Goal: Task Accomplishment & Management: Manage account settings

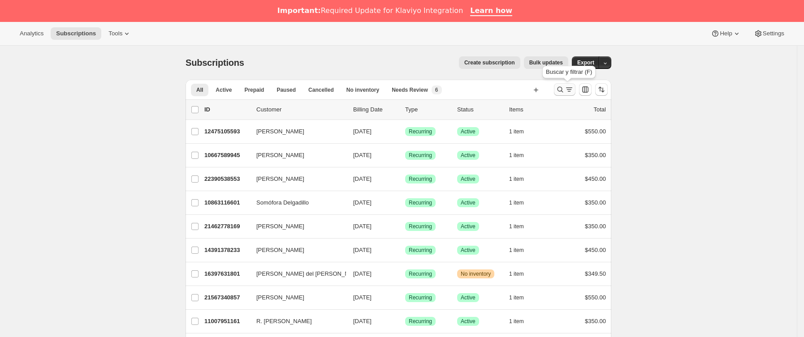
click at [565, 87] on icon "Buscar y filtrar resultados" at bounding box center [560, 89] width 9 height 9
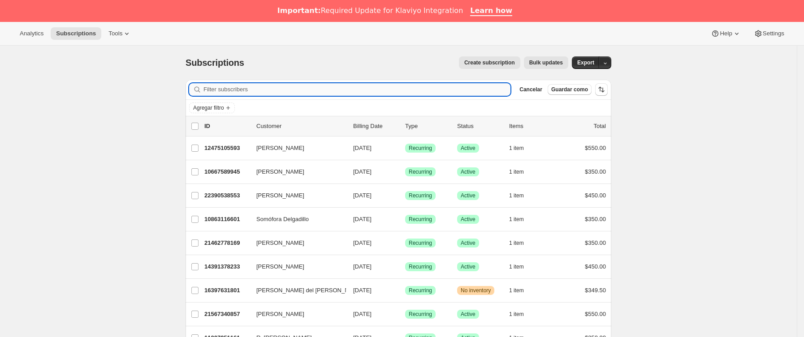
click at [354, 90] on input "Filter subscribers" at bounding box center [356, 89] width 307 height 13
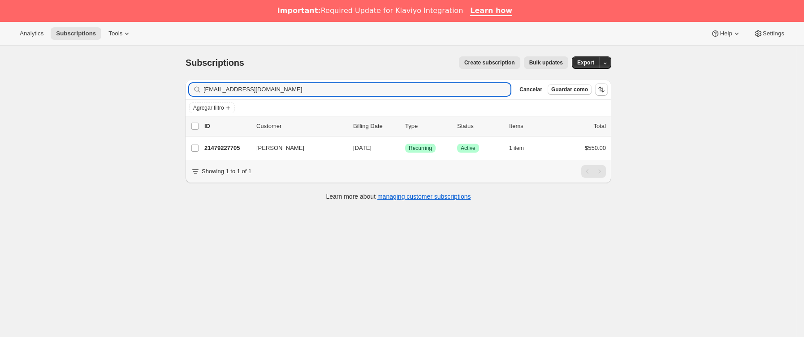
type input "[EMAIL_ADDRESS][DOMAIN_NAME]"
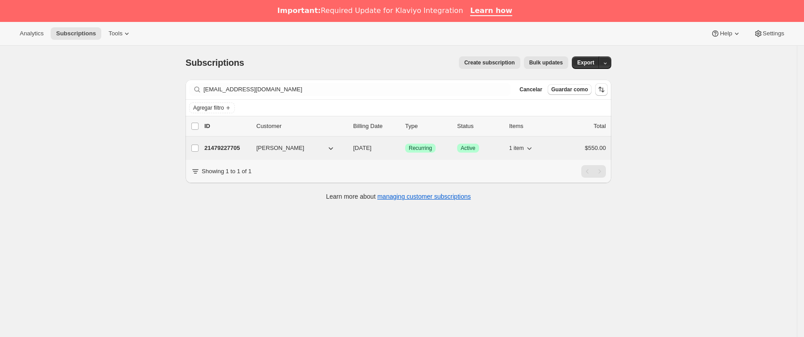
click at [233, 155] on div "21479227705 [PERSON_NAME] [DATE] Logrado Recurring Logrado Active 1 item $550.00" at bounding box center [405, 148] width 402 height 13
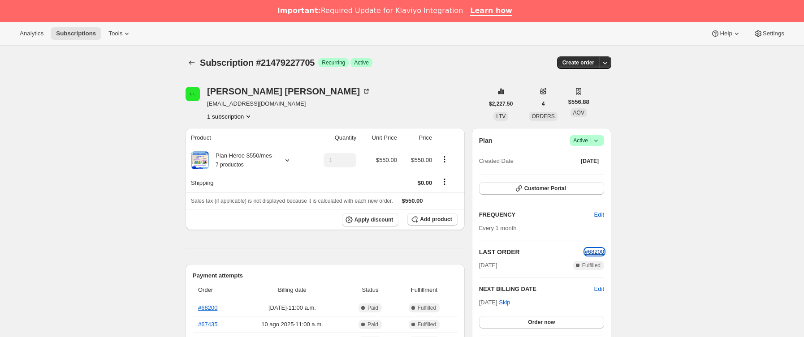
click at [597, 251] on span "#68200" at bounding box center [594, 252] width 19 height 7
click at [196, 60] on icon "Subscriptions" at bounding box center [191, 62] width 9 height 9
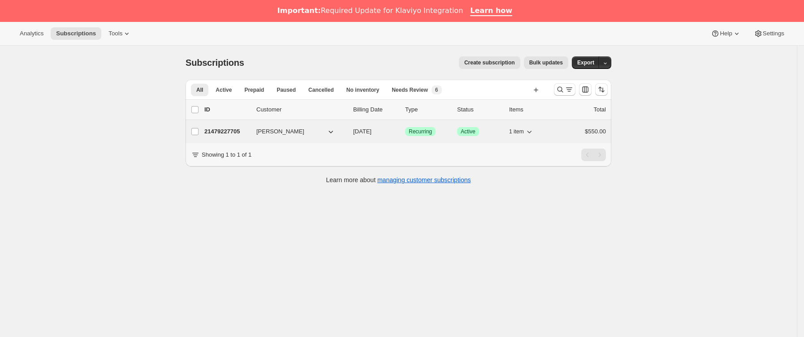
click at [237, 134] on p "21479227705" at bounding box center [226, 131] width 45 height 9
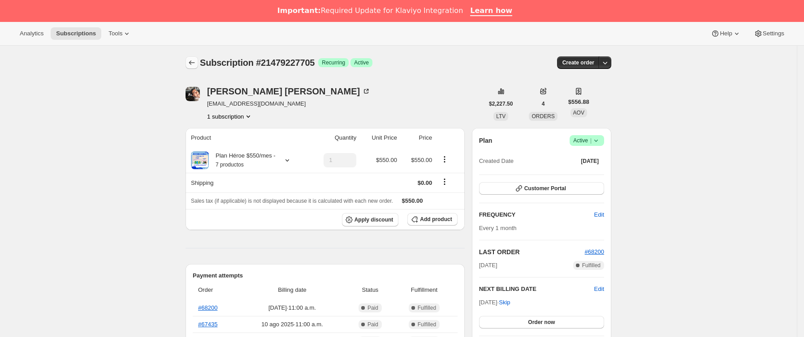
click at [194, 61] on icon "Subscriptions" at bounding box center [191, 62] width 9 height 9
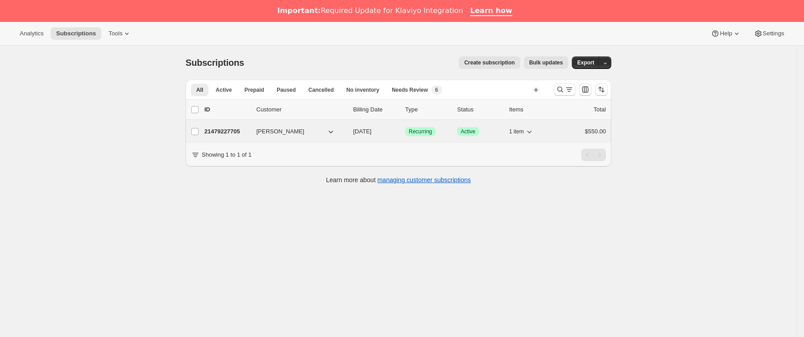
click at [260, 129] on span "[PERSON_NAME]" at bounding box center [280, 131] width 48 height 9
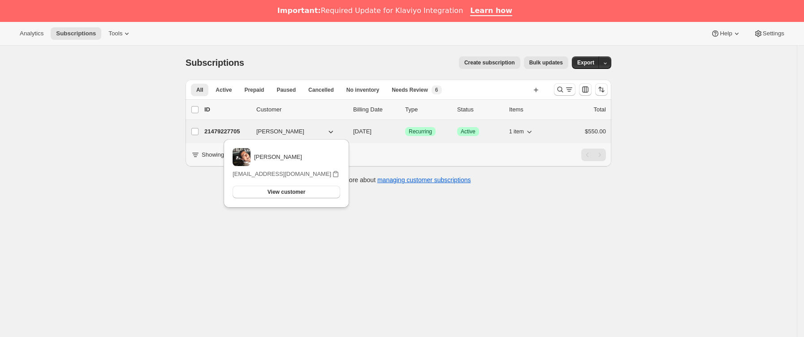
click at [255, 130] on div "21479227705 [PERSON_NAME] [DATE] Logrado Recurring Logrado Active 1 item $550.00" at bounding box center [405, 131] width 402 height 13
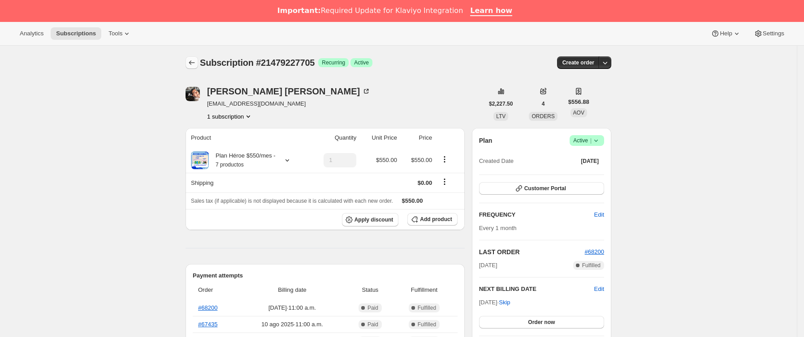
click at [195, 57] on button "Subscriptions" at bounding box center [192, 62] width 13 height 13
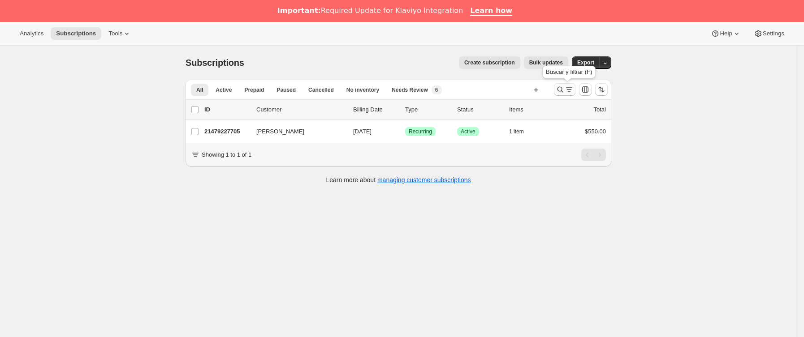
click at [564, 91] on icon "Buscar y filtrar resultados" at bounding box center [560, 89] width 9 height 9
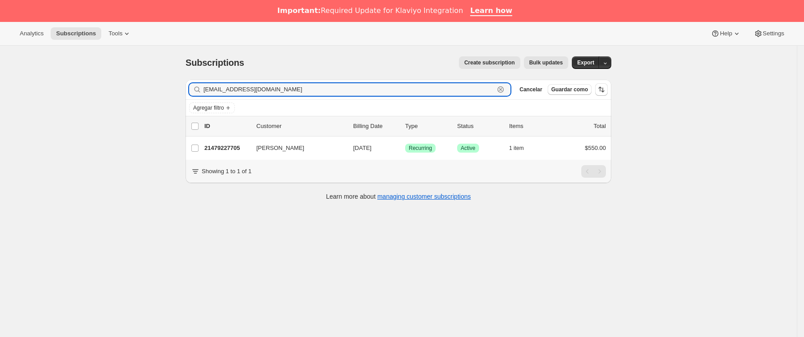
drag, startPoint x: 172, startPoint y: 93, endPoint x: 71, endPoint y: 93, distance: 100.8
click at [73, 93] on div "Subscriptions. Esta página está lista Subscriptions Create subscription Bulk up…" at bounding box center [398, 214] width 797 height 337
paste input "qroo.lluvia8"
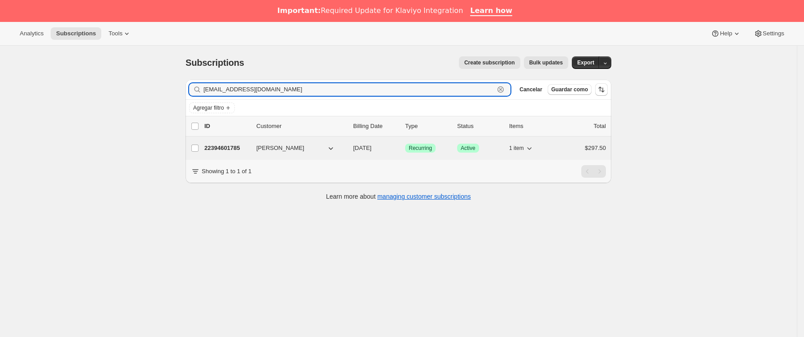
type input "[EMAIL_ADDRESS][DOMAIN_NAME]"
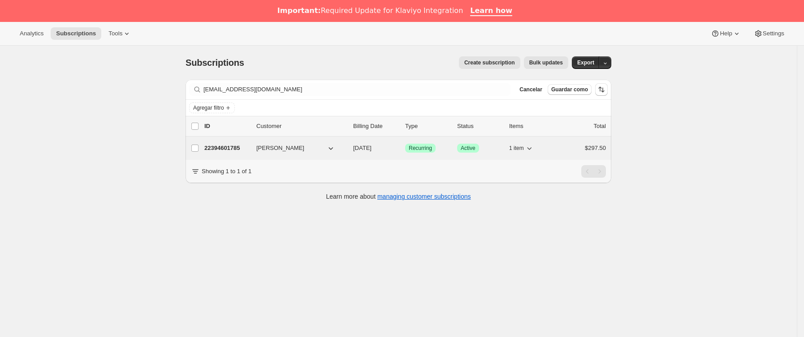
click at [246, 147] on p "22394601785" at bounding box center [226, 148] width 45 height 9
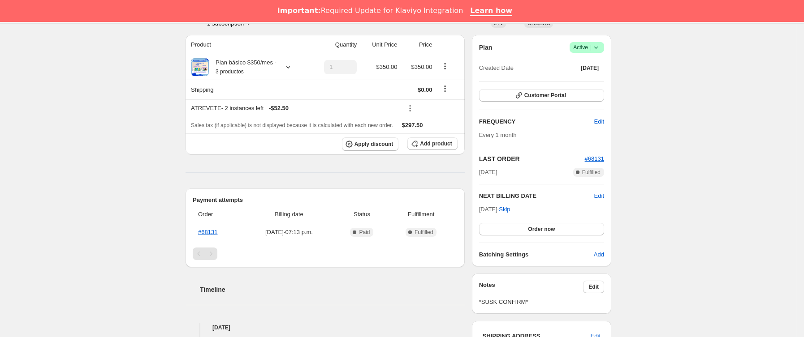
scroll to position [134, 0]
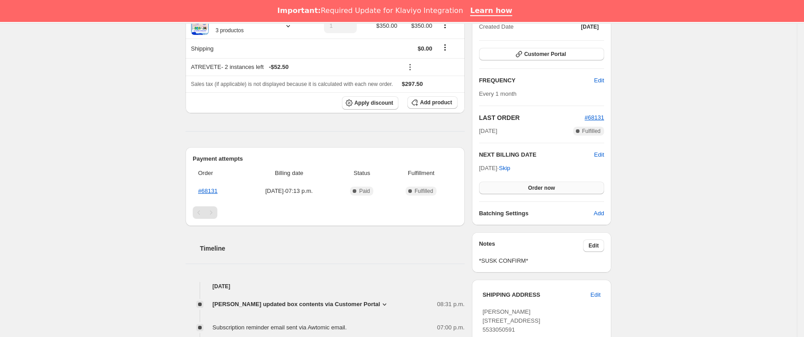
click at [558, 189] on button "Order now" at bounding box center [541, 188] width 125 height 13
click at [558, 189] on span "Click to confirm" at bounding box center [541, 188] width 41 height 7
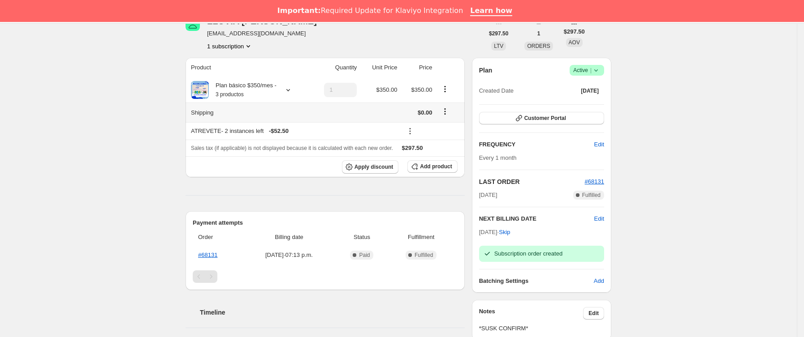
scroll to position [0, 0]
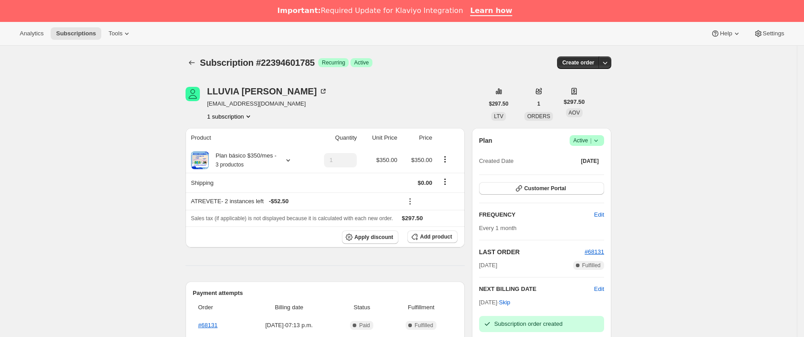
click at [199, 57] on div at bounding box center [193, 62] width 14 height 13
click at [195, 63] on icon "Subscriptions" at bounding box center [191, 62] width 9 height 9
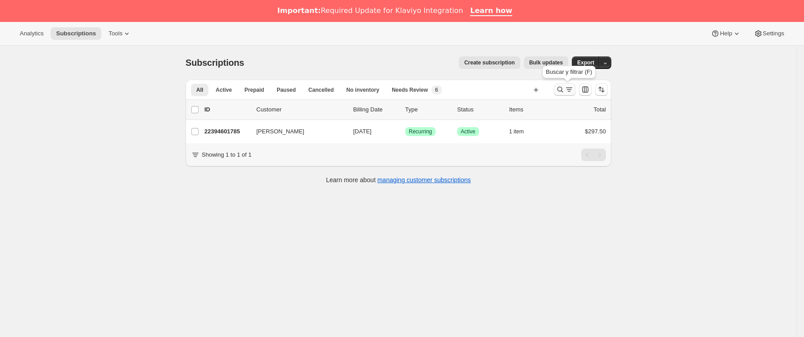
click at [572, 88] on icon "Buscar y filtrar resultados" at bounding box center [569, 89] width 9 height 9
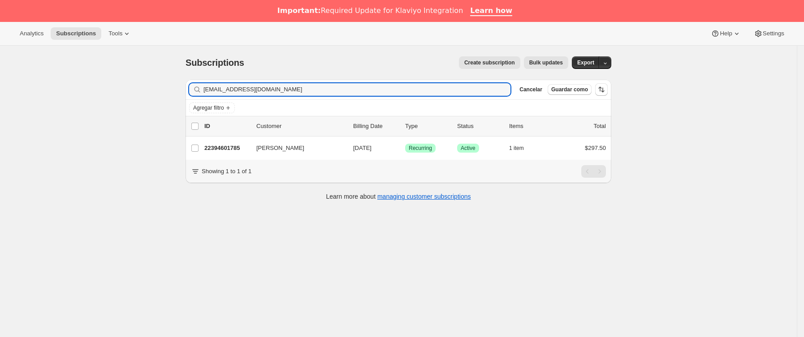
drag, startPoint x: 63, startPoint y: 124, endPoint x: 154, endPoint y: 142, distance: 92.3
click at [60, 124] on div "Subscriptions. Esta página está lista Subscriptions Create subscription Bulk up…" at bounding box center [398, 214] width 797 height 337
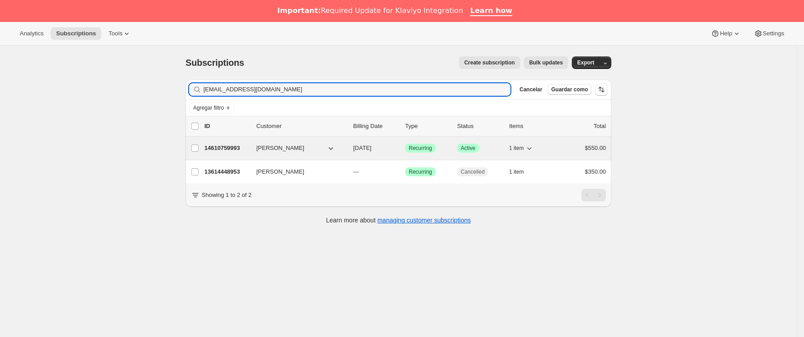
type input "[EMAIL_ADDRESS][DOMAIN_NAME]"
click at [247, 151] on p "14610759993" at bounding box center [226, 148] width 45 height 9
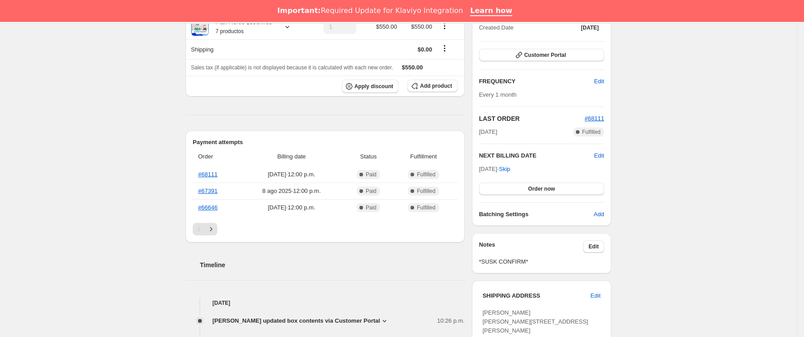
scroll to position [134, 0]
click at [561, 188] on button "Order now" at bounding box center [541, 188] width 125 height 13
click at [561, 188] on span "Click to confirm" at bounding box center [541, 188] width 41 height 7
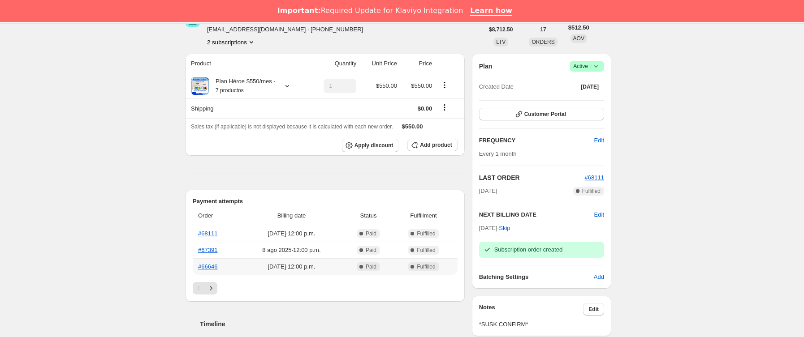
scroll to position [0, 0]
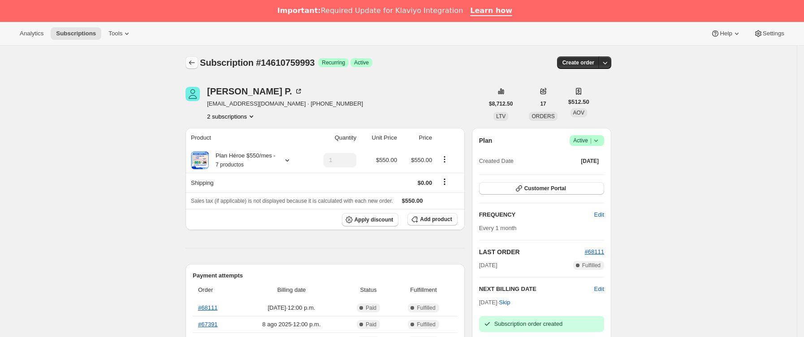
click at [196, 61] on icon "Subscriptions" at bounding box center [191, 62] width 9 height 9
